Goal: Information Seeking & Learning: Learn about a topic

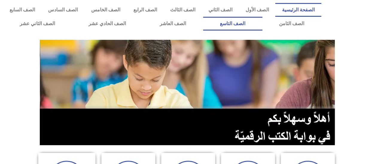
click at [262, 30] on link "الصف التاسع" at bounding box center [232, 24] width 59 height 14
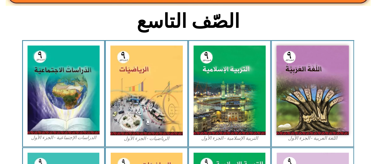
scroll to position [137, 0]
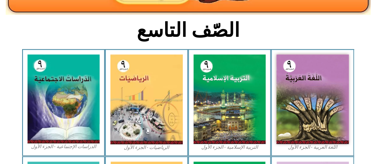
click at [158, 108] on img at bounding box center [146, 98] width 72 height 89
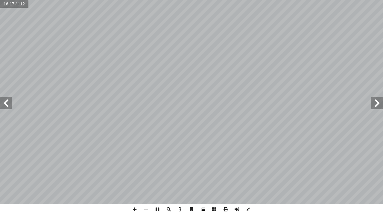
click at [374, 105] on span at bounding box center [377, 103] width 12 height 12
click at [374, 107] on span at bounding box center [377, 103] width 12 height 12
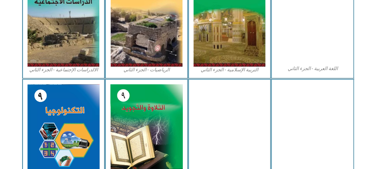
scroll to position [324, 0]
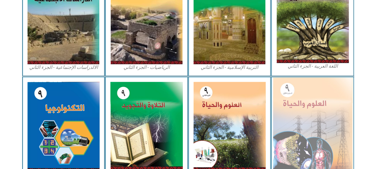
click at [317, 109] on img at bounding box center [313, 126] width 80 height 98
